Goal: Communication & Community: Answer question/provide support

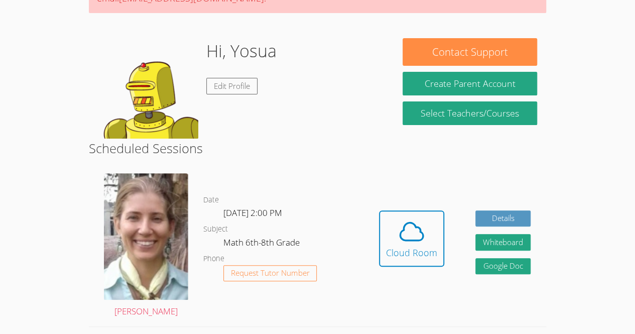
scroll to position [90, 0]
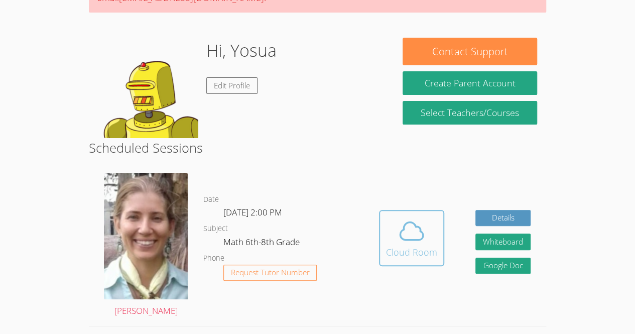
click at [422, 236] on icon at bounding box center [411, 231] width 23 height 18
click at [417, 213] on button "Cloud Room" at bounding box center [411, 238] width 65 height 56
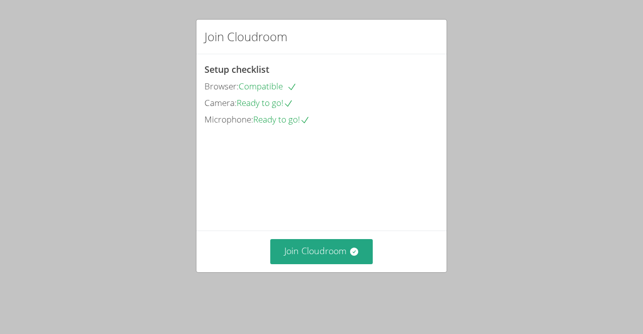
click at [331, 207] on video at bounding box center [279, 172] width 151 height 75
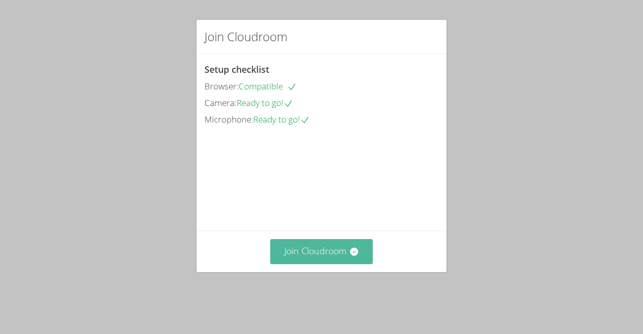
click at [353, 257] on icon at bounding box center [354, 252] width 10 height 10
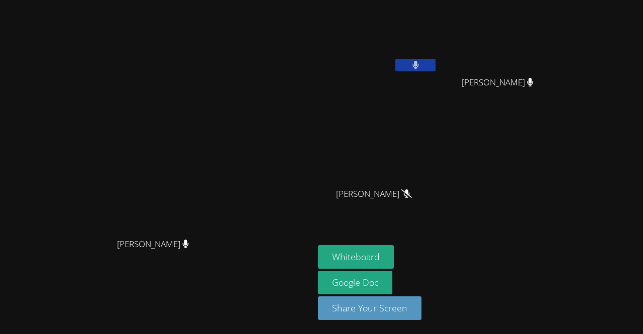
click at [437, 54] on video at bounding box center [378, 37] width 120 height 67
click at [394, 258] on button "Whiteboard" at bounding box center [356, 257] width 76 height 24
click at [435, 71] on button at bounding box center [415, 65] width 40 height 13
click at [435, 61] on button at bounding box center [415, 65] width 40 height 13
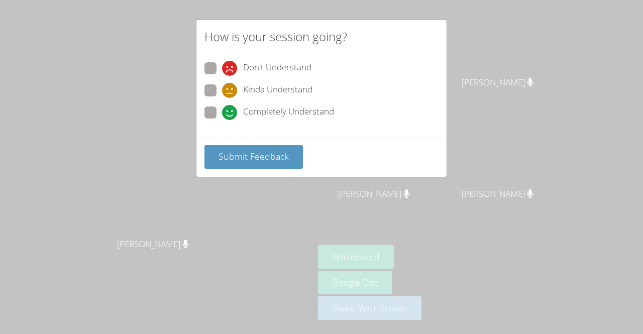
click at [217, 114] on label "Completely Understand" at bounding box center [269, 113] width 130 height 14
click at [222, 114] on input "Completely Understand" at bounding box center [226, 110] width 9 height 9
radio input "true"
click at [256, 169] on div "Submit Feedback" at bounding box center [321, 157] width 250 height 40
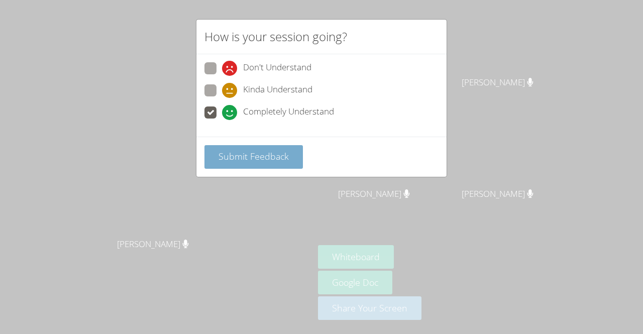
click at [256, 160] on span "Submit Feedback" at bounding box center [253, 156] width 70 height 12
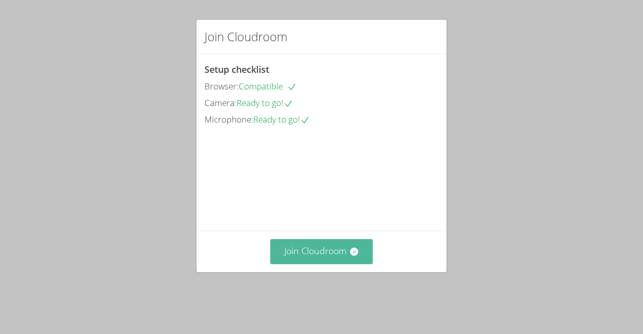
click at [313, 264] on button "Join Cloudroom" at bounding box center [321, 251] width 103 height 25
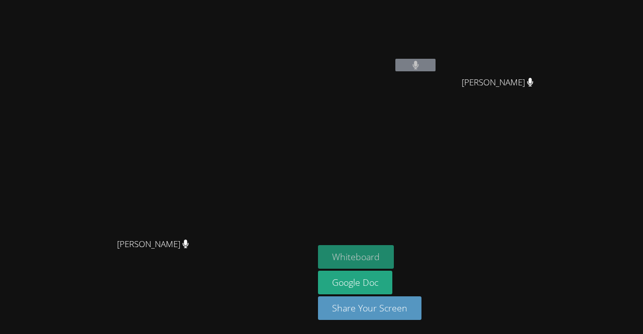
click at [394, 250] on button "Whiteboard" at bounding box center [356, 257] width 76 height 24
